Goal: Find specific page/section: Find specific page/section

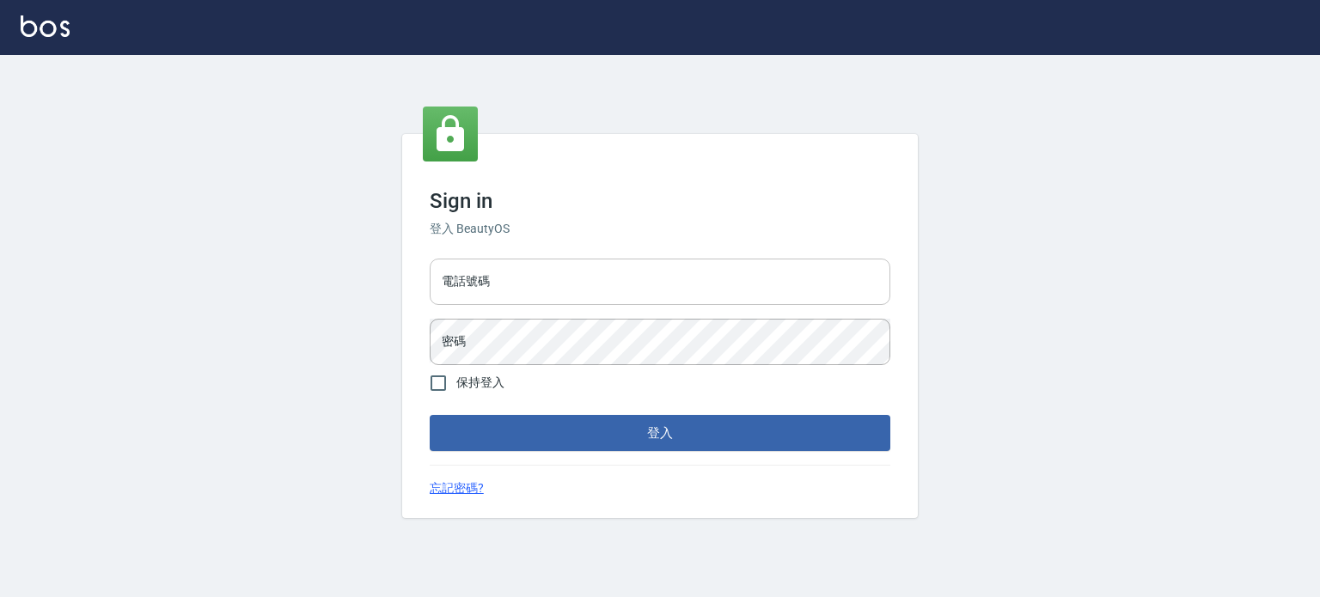
drag, startPoint x: 0, startPoint y: 0, endPoint x: 574, endPoint y: 287, distance: 641.6
click at [574, 287] on input "電話號碼" at bounding box center [660, 282] width 460 height 46
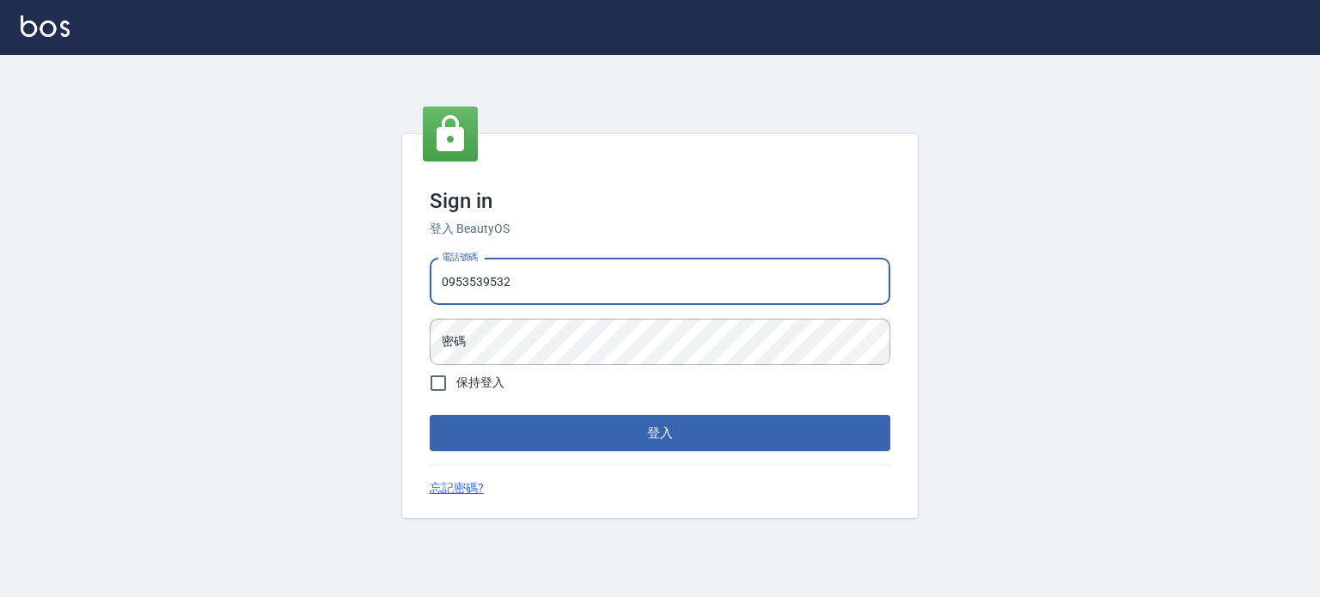
type input "0953539532"
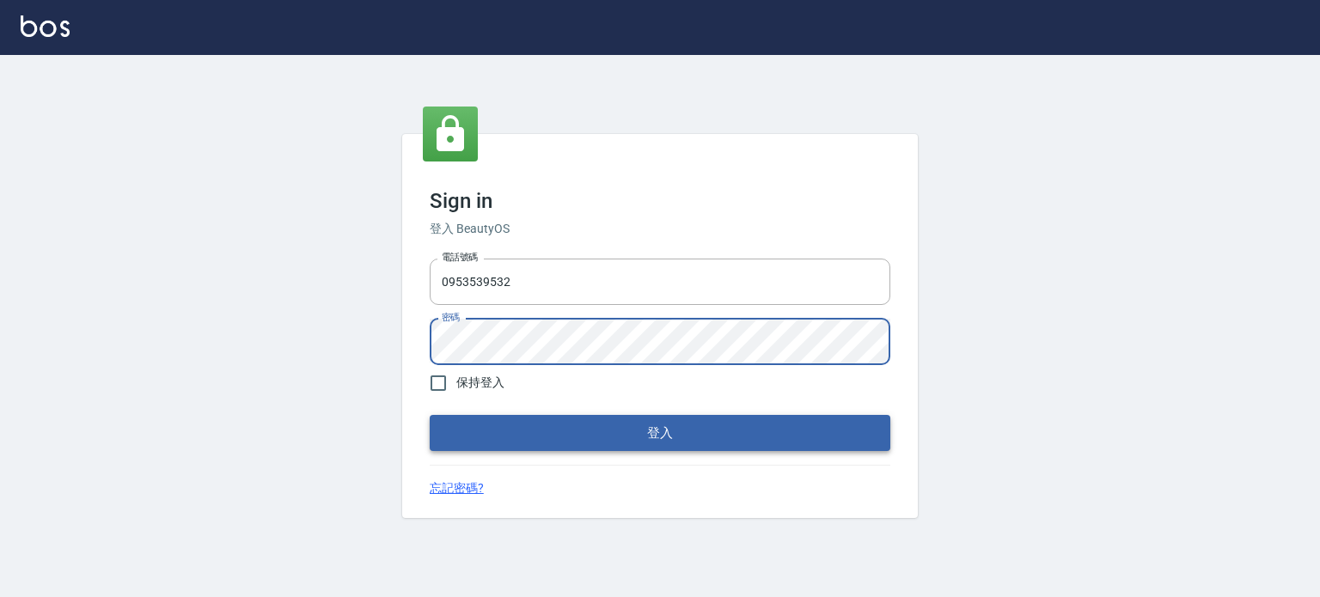
click at [625, 430] on button "登入" at bounding box center [660, 433] width 460 height 36
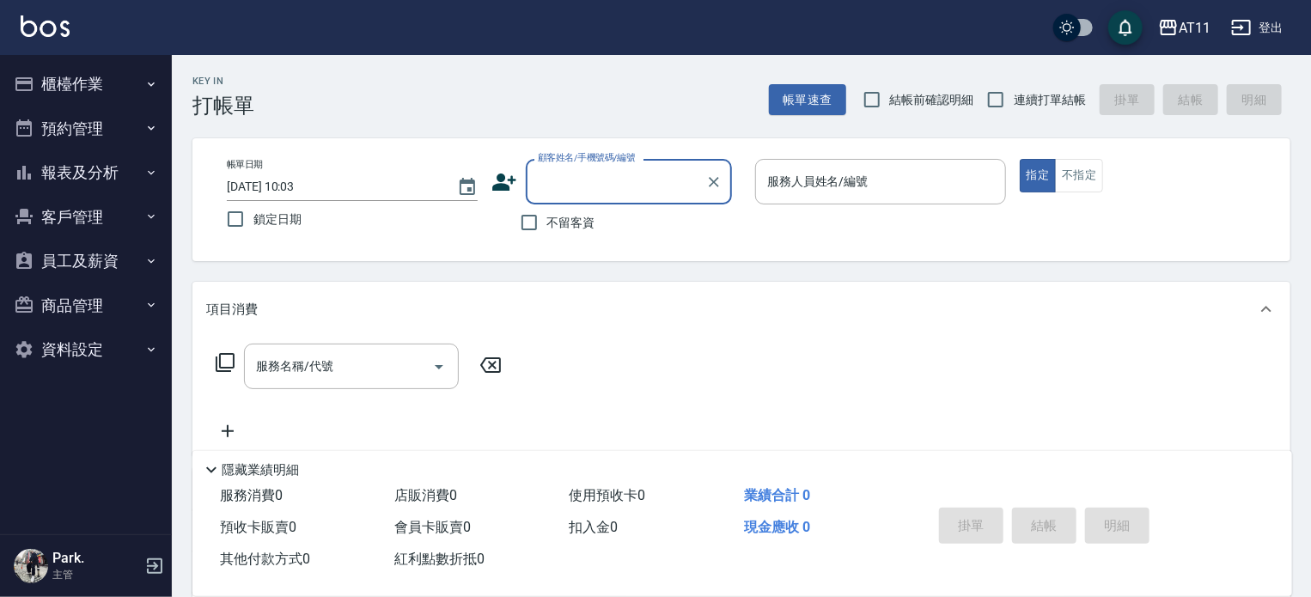
click at [75, 168] on button "報表及分析" at bounding box center [86, 172] width 158 height 45
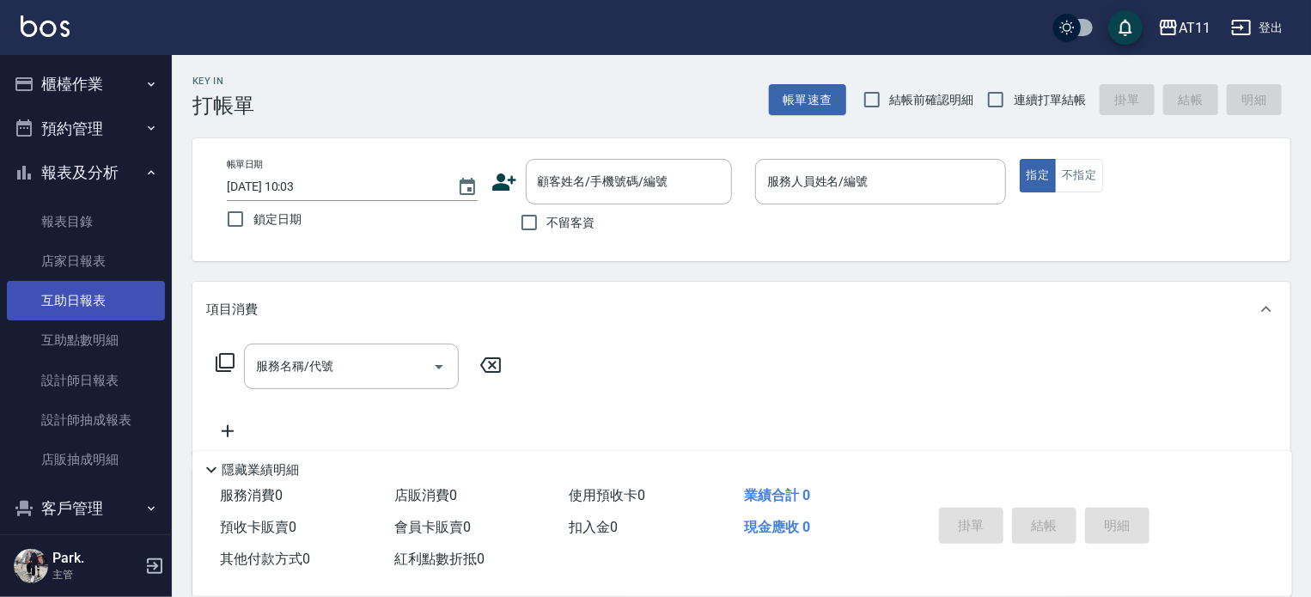
scroll to position [149, 0]
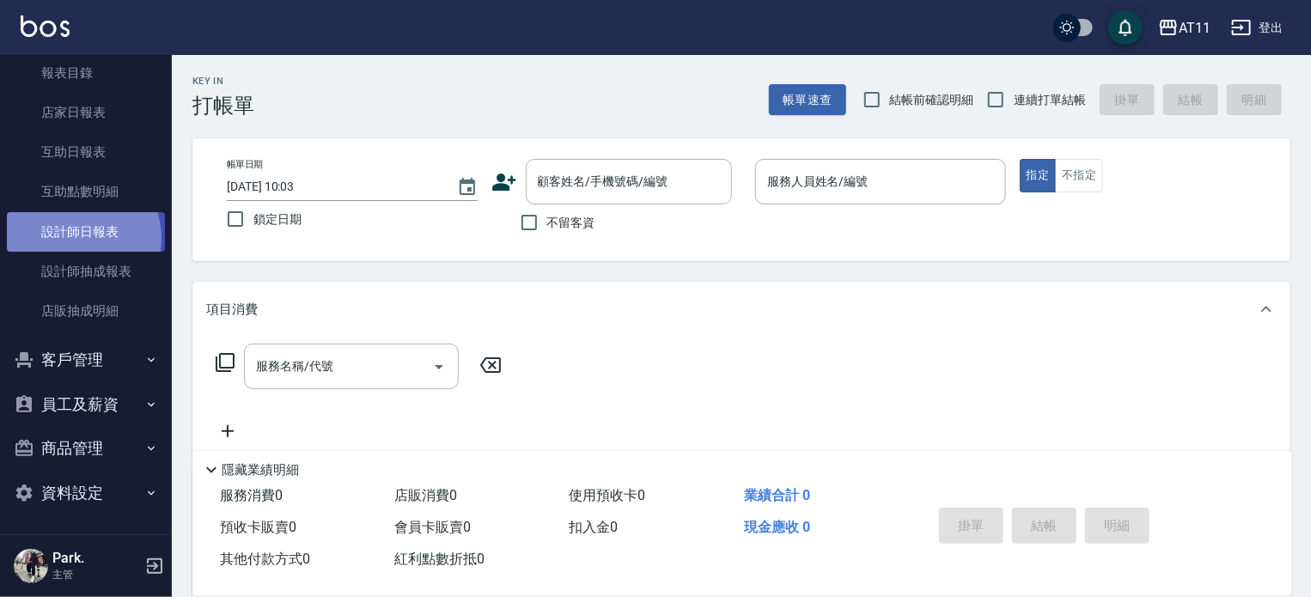
click at [75, 238] on link "設計師日報表" at bounding box center [86, 232] width 158 height 40
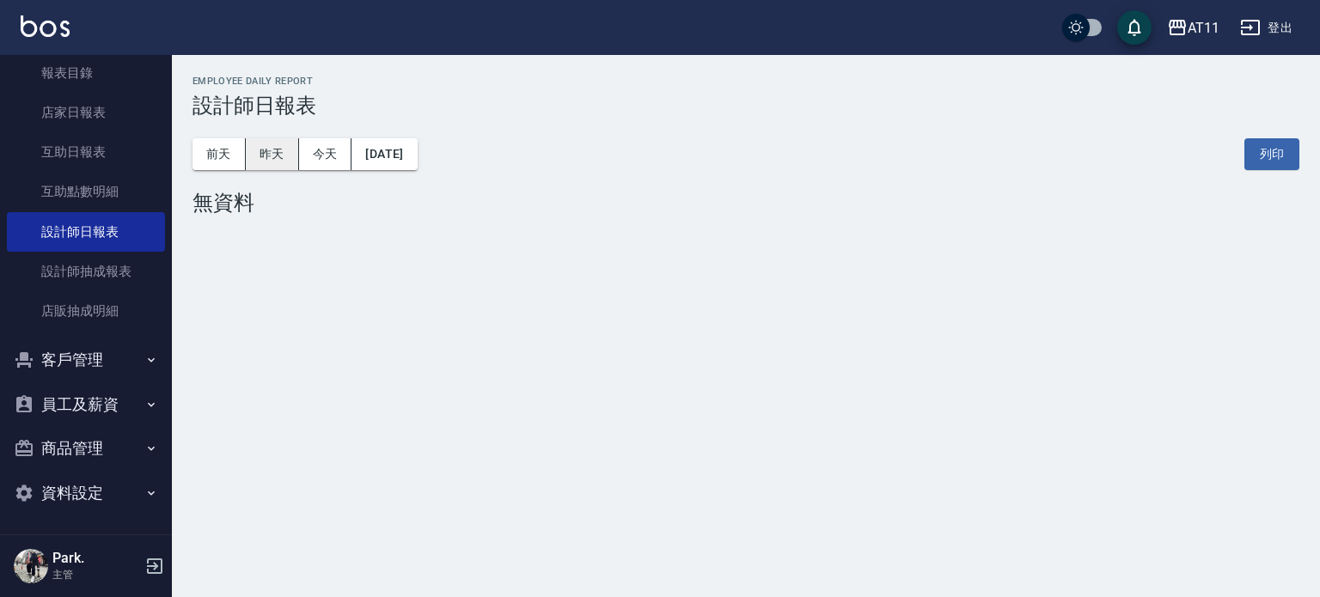
click at [283, 154] on button "昨天" at bounding box center [272, 154] width 53 height 32
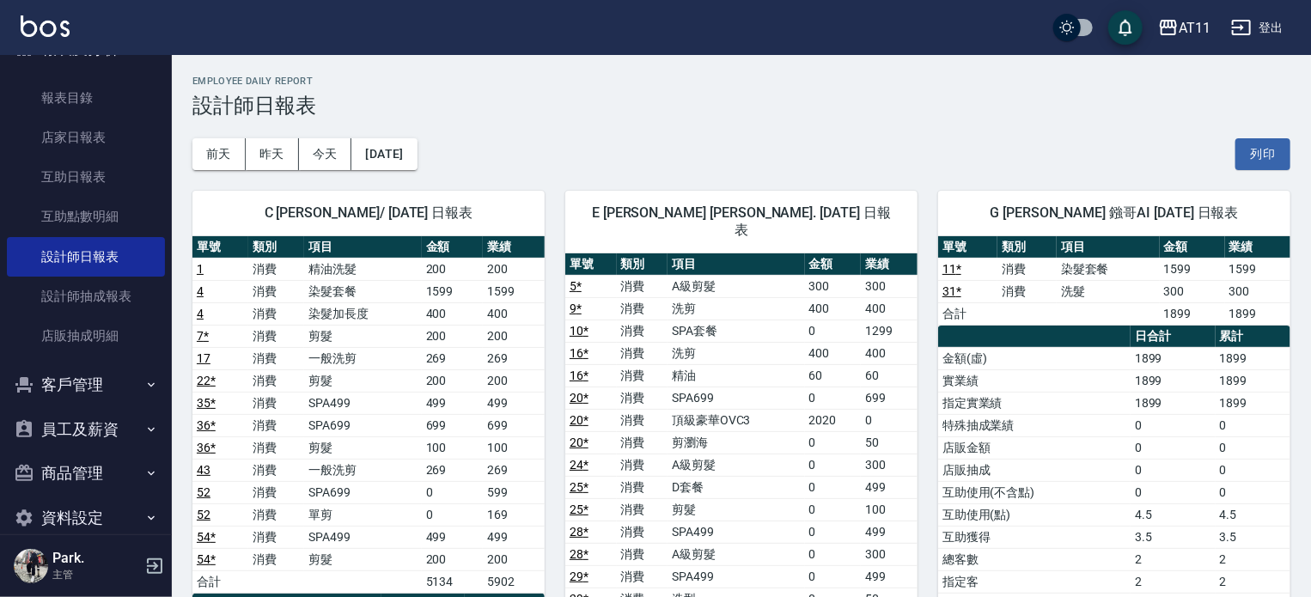
scroll to position [149, 0]
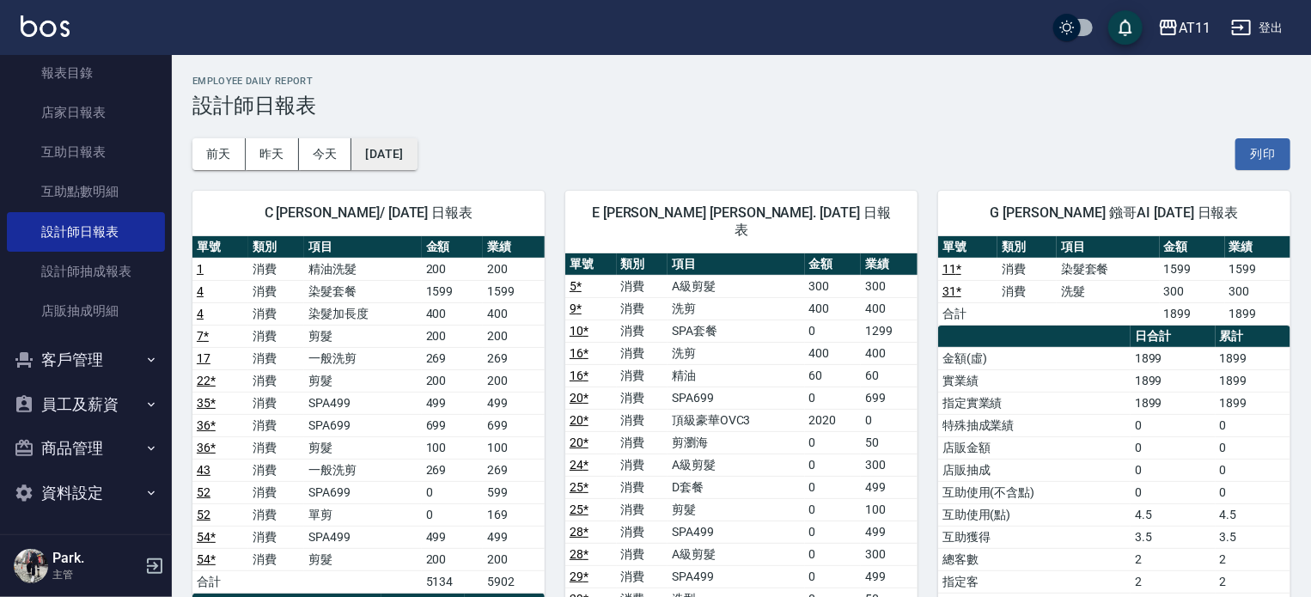
click at [409, 159] on button "[DATE]" at bounding box center [383, 154] width 65 height 32
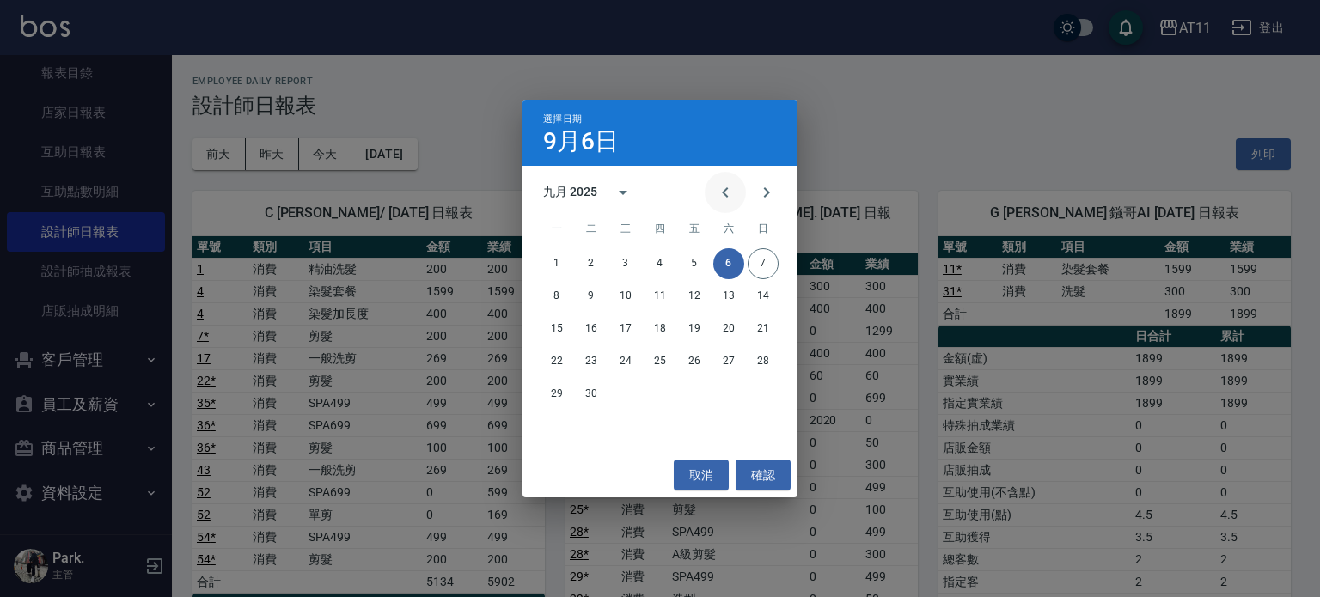
click at [717, 193] on icon "Previous month" at bounding box center [725, 192] width 21 height 21
click at [762, 391] on button "31" at bounding box center [762, 394] width 31 height 31
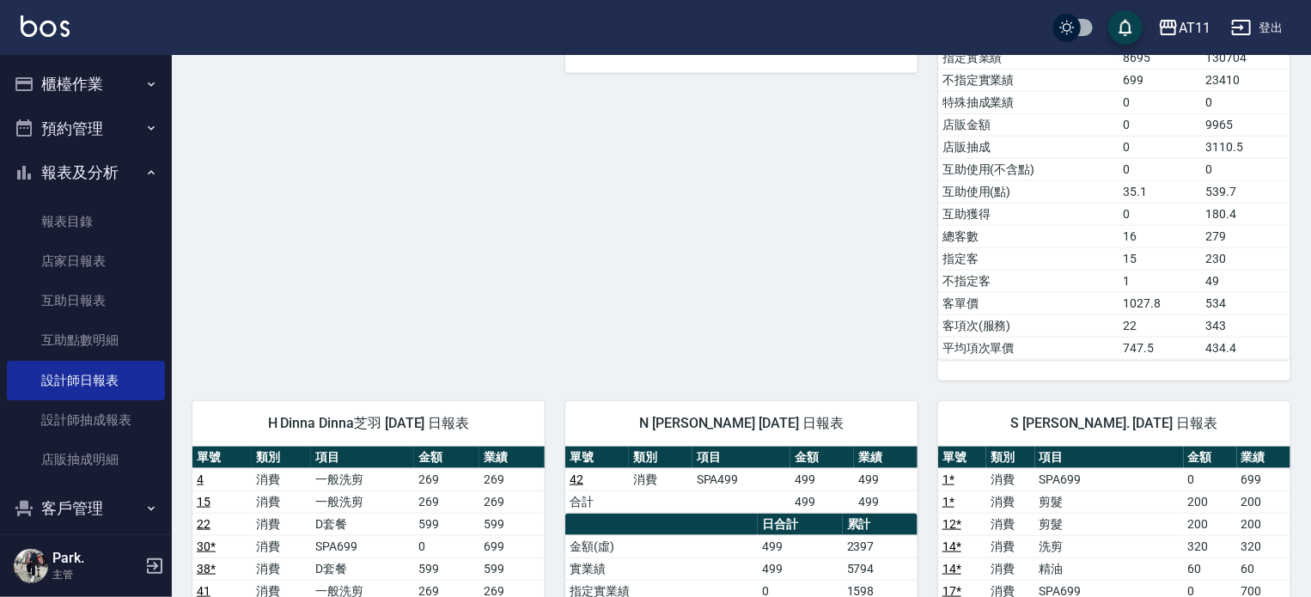
scroll to position [711, 0]
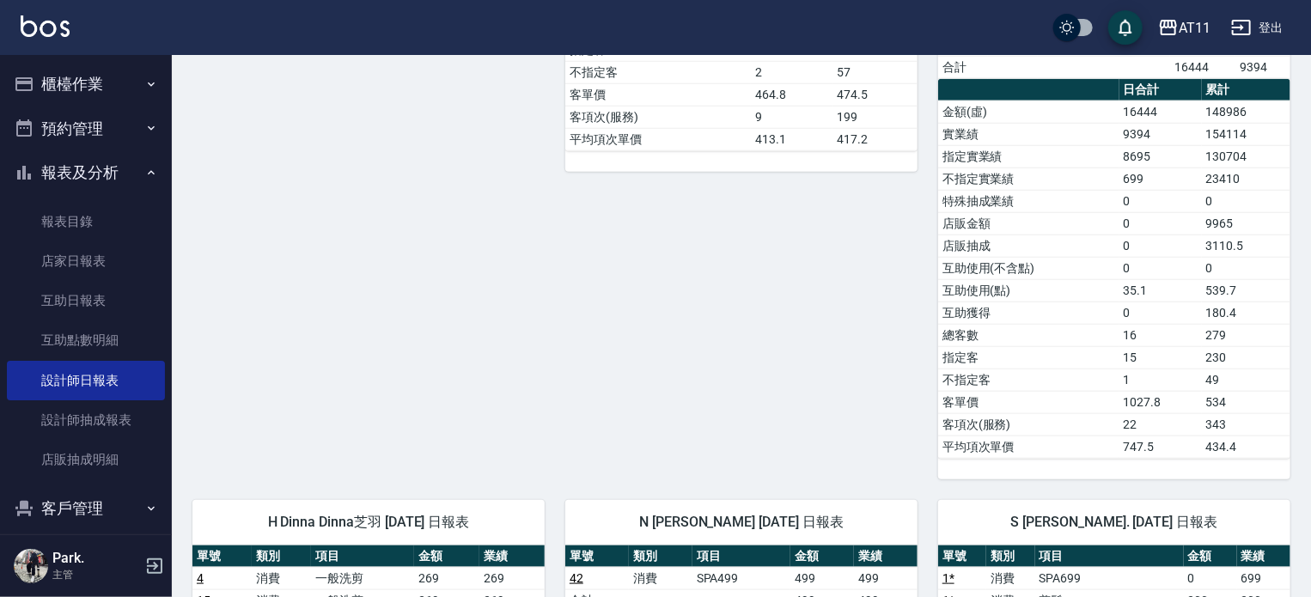
click at [55, 71] on button "櫃檯作業" at bounding box center [86, 84] width 158 height 45
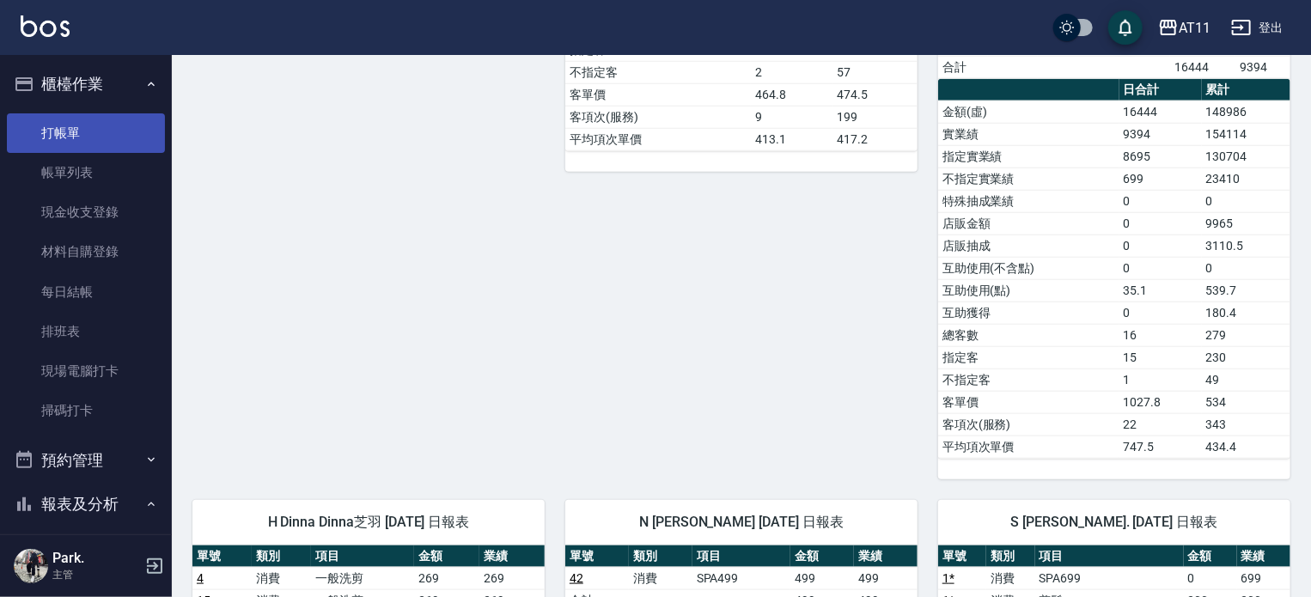
click at [82, 129] on link "打帳單" at bounding box center [86, 133] width 158 height 40
